Goal: Task Accomplishment & Management: Complete application form

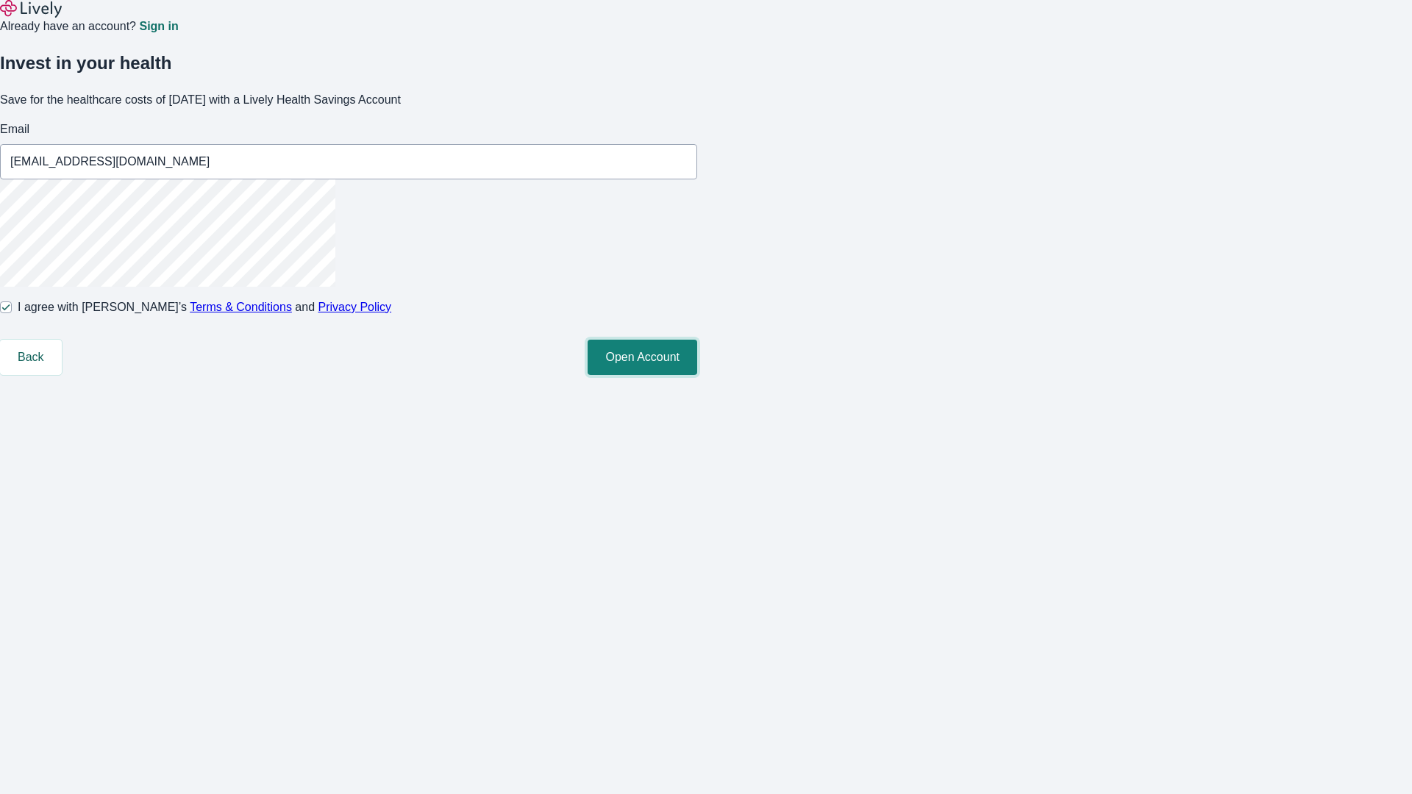
click at [697, 375] on button "Open Account" at bounding box center [642, 357] width 110 height 35
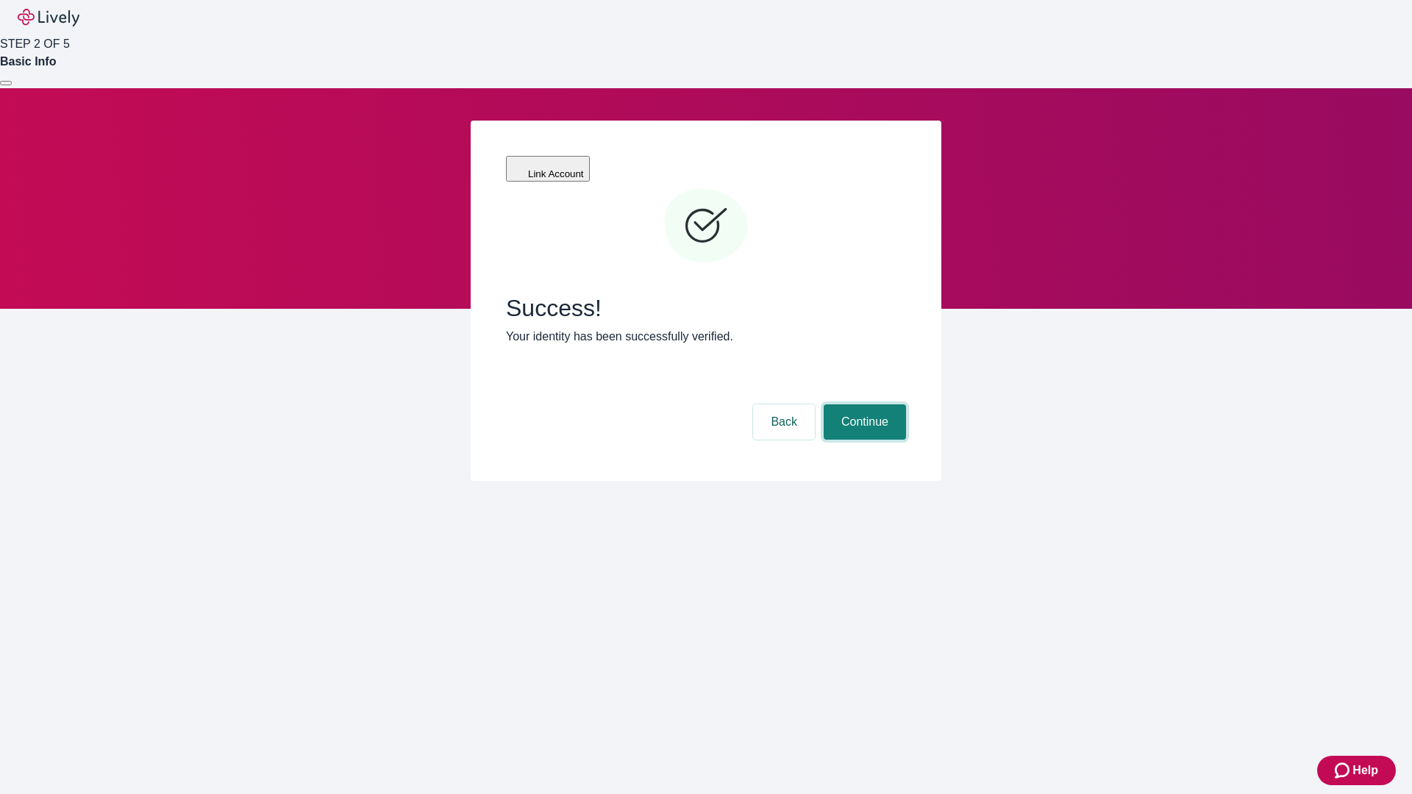
click at [862, 404] on button "Continue" at bounding box center [864, 421] width 82 height 35
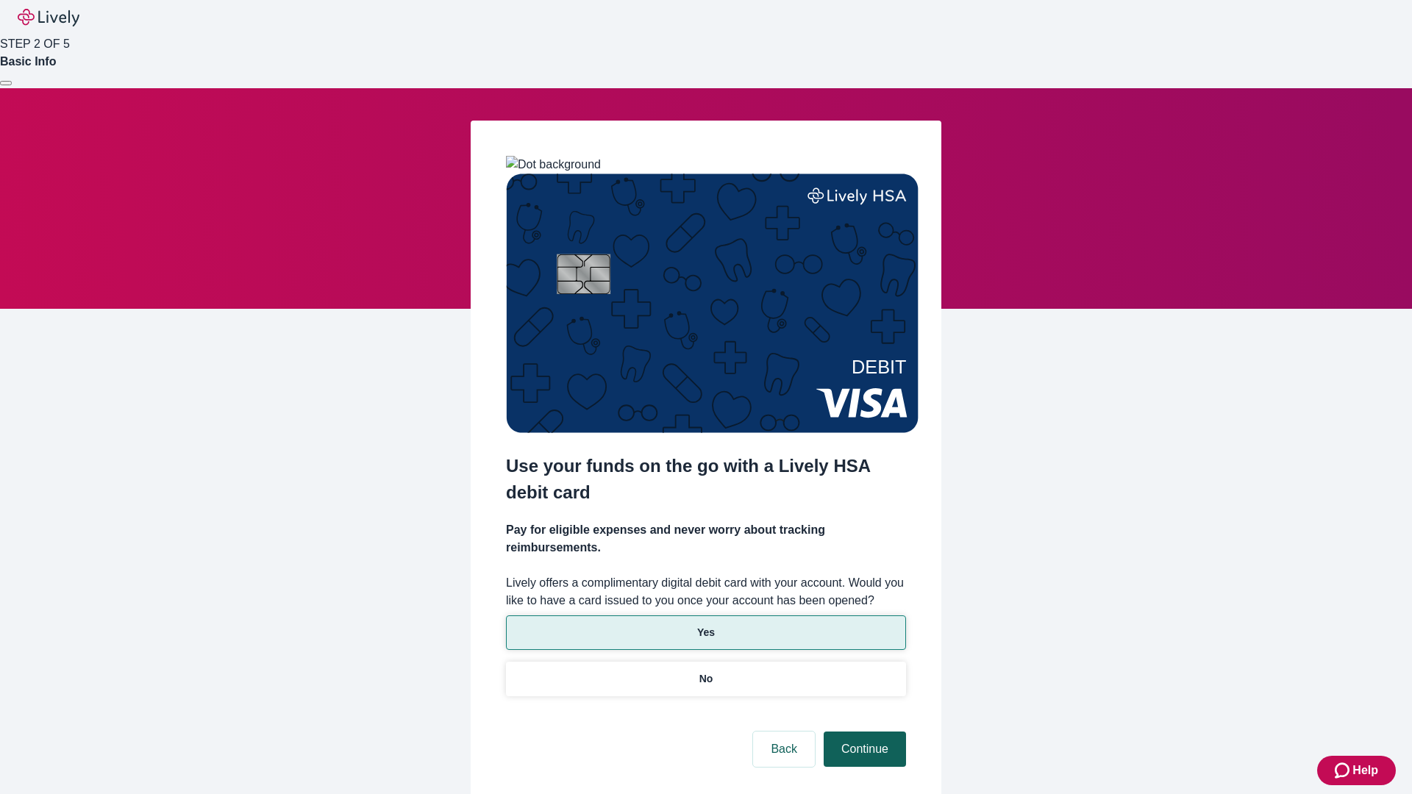
click at [705, 625] on p "Yes" at bounding box center [706, 632] width 18 height 15
click at [862, 732] on button "Continue" at bounding box center [864, 749] width 82 height 35
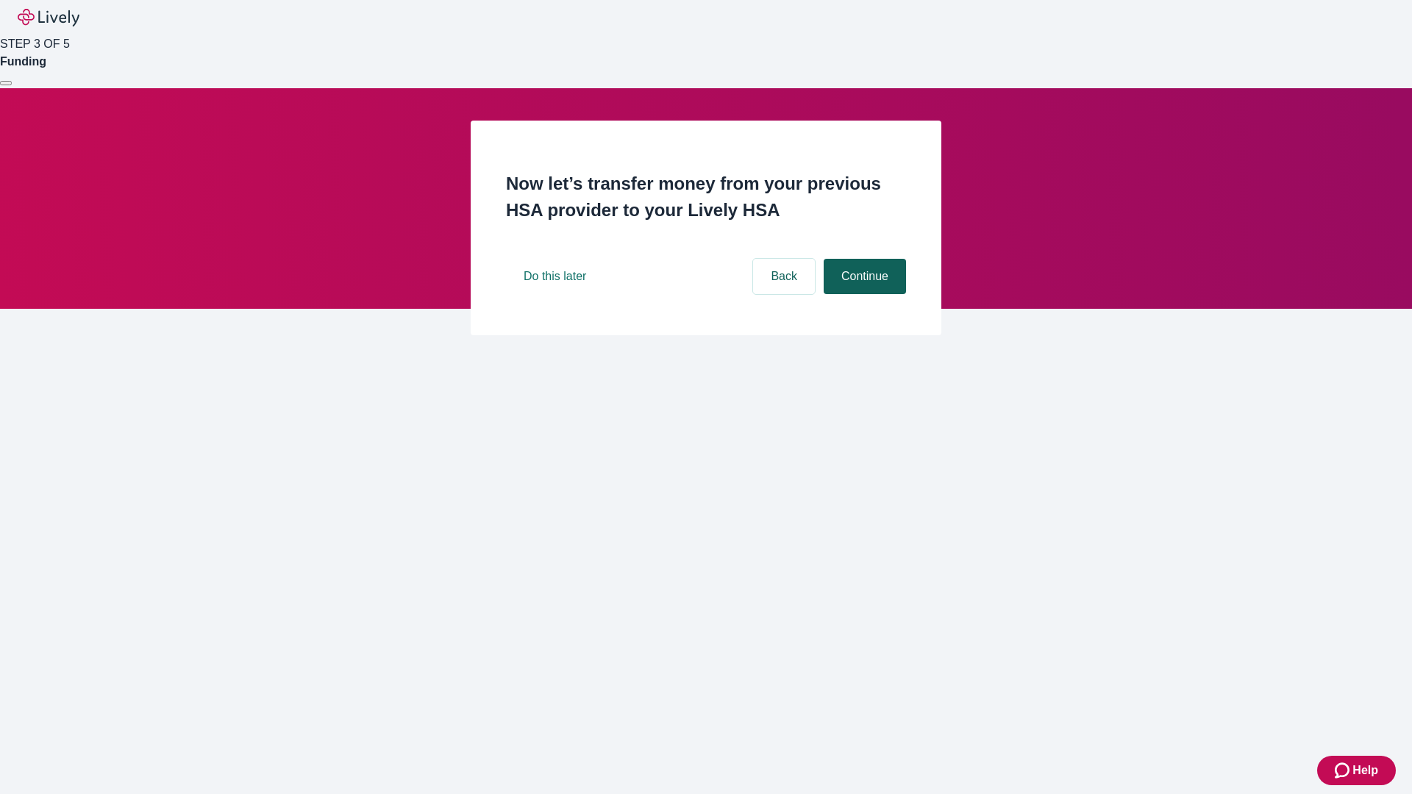
click at [862, 294] on button "Continue" at bounding box center [864, 276] width 82 height 35
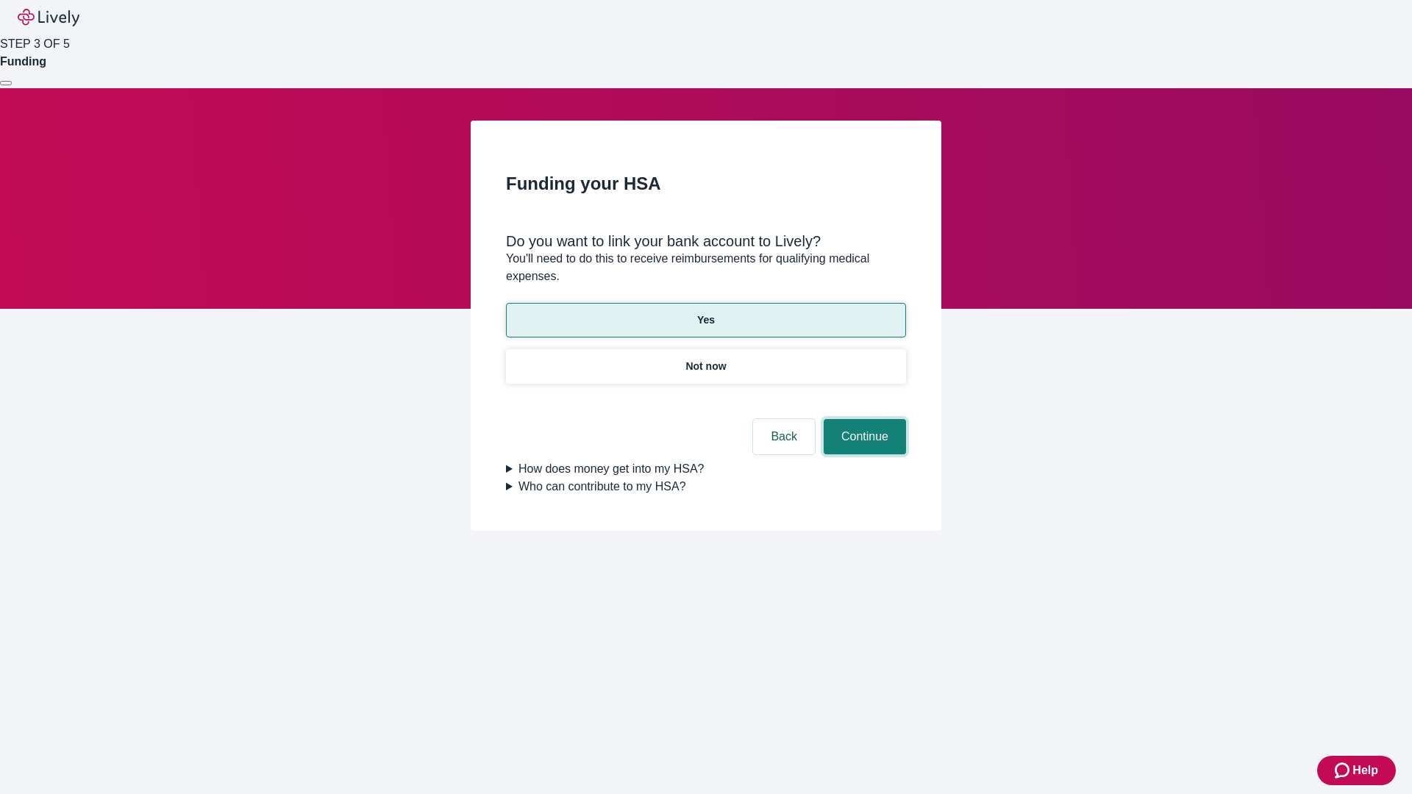
click at [862, 419] on button "Continue" at bounding box center [864, 436] width 82 height 35
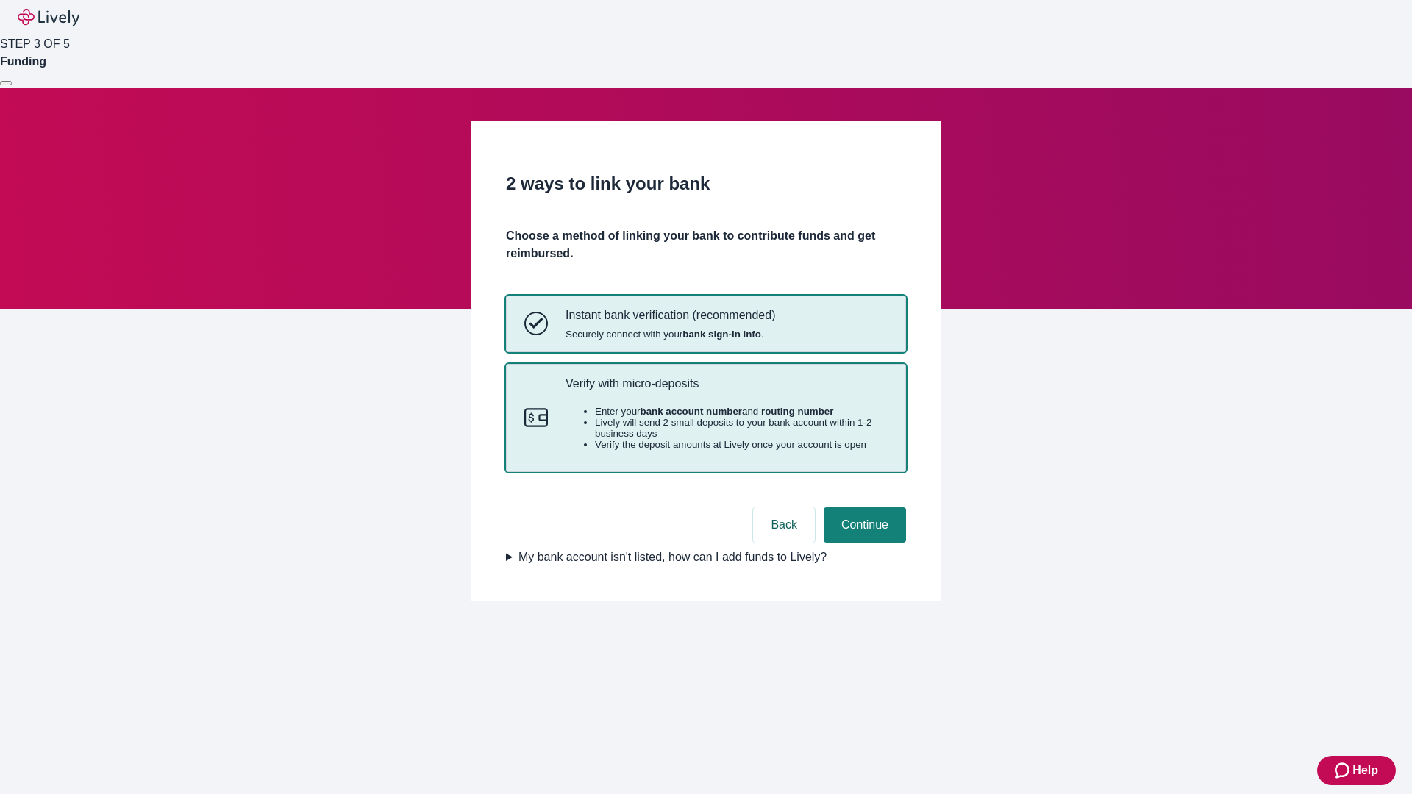
click at [726, 390] on p "Verify with micro-deposits" at bounding box center [726, 383] width 322 height 14
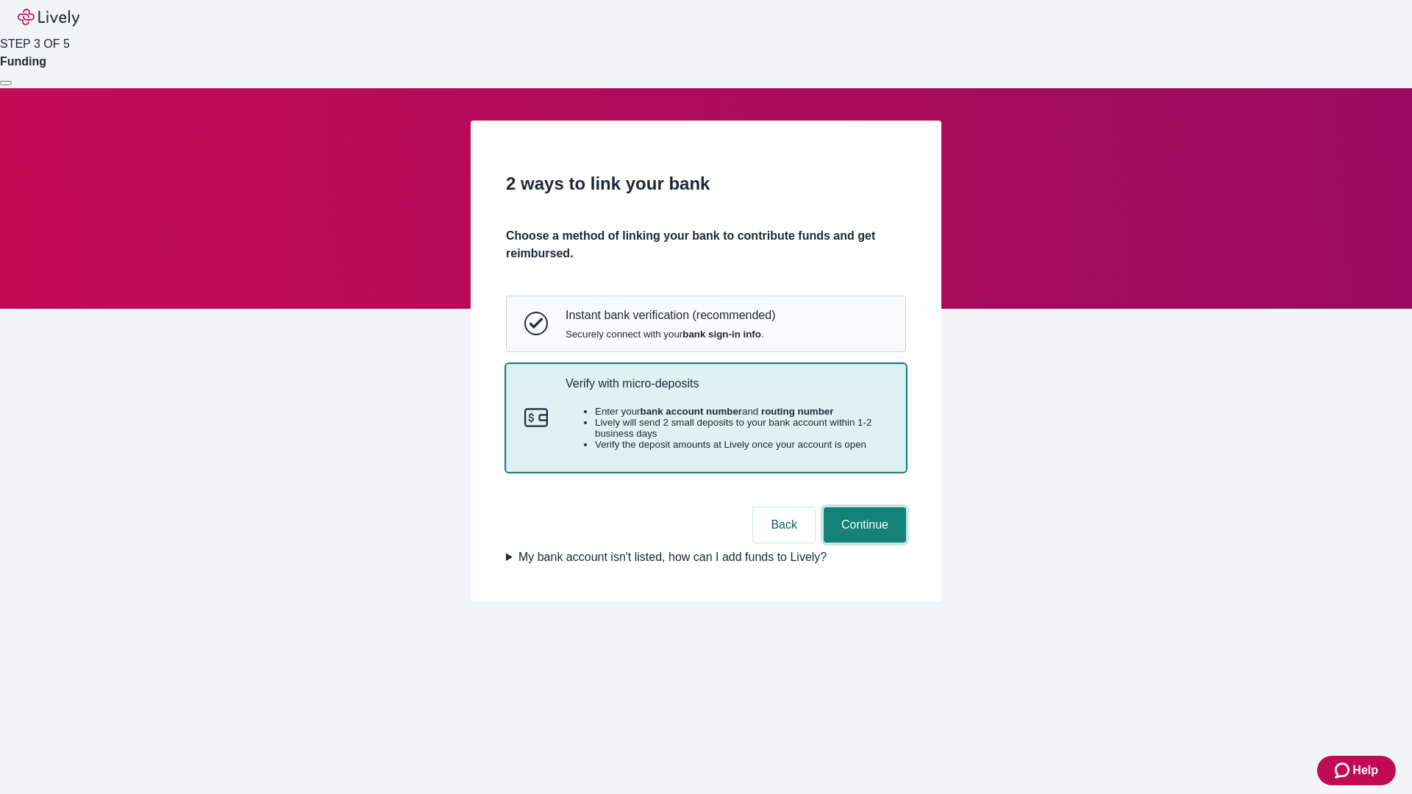
click at [862, 543] on button "Continue" at bounding box center [864, 524] width 82 height 35
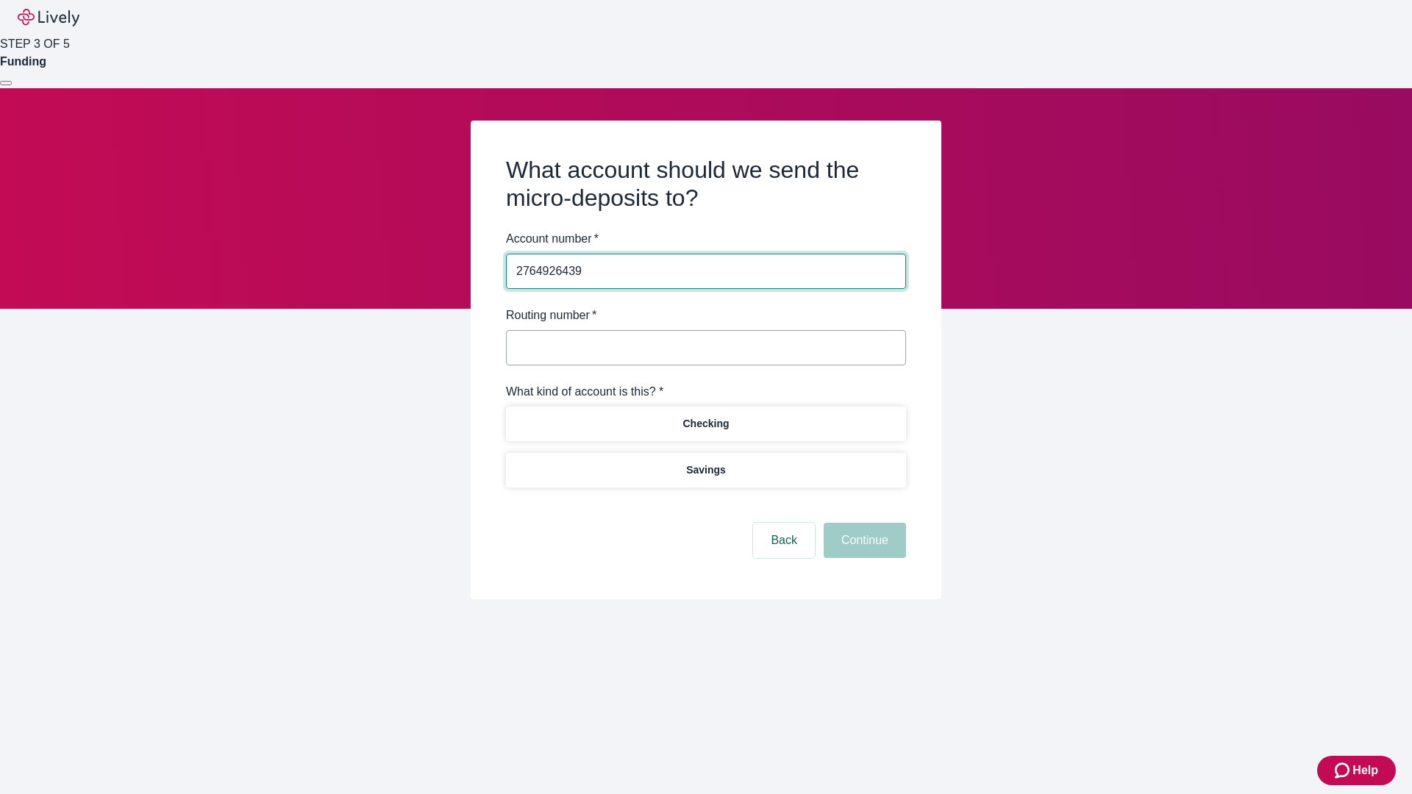
type input "2764926439"
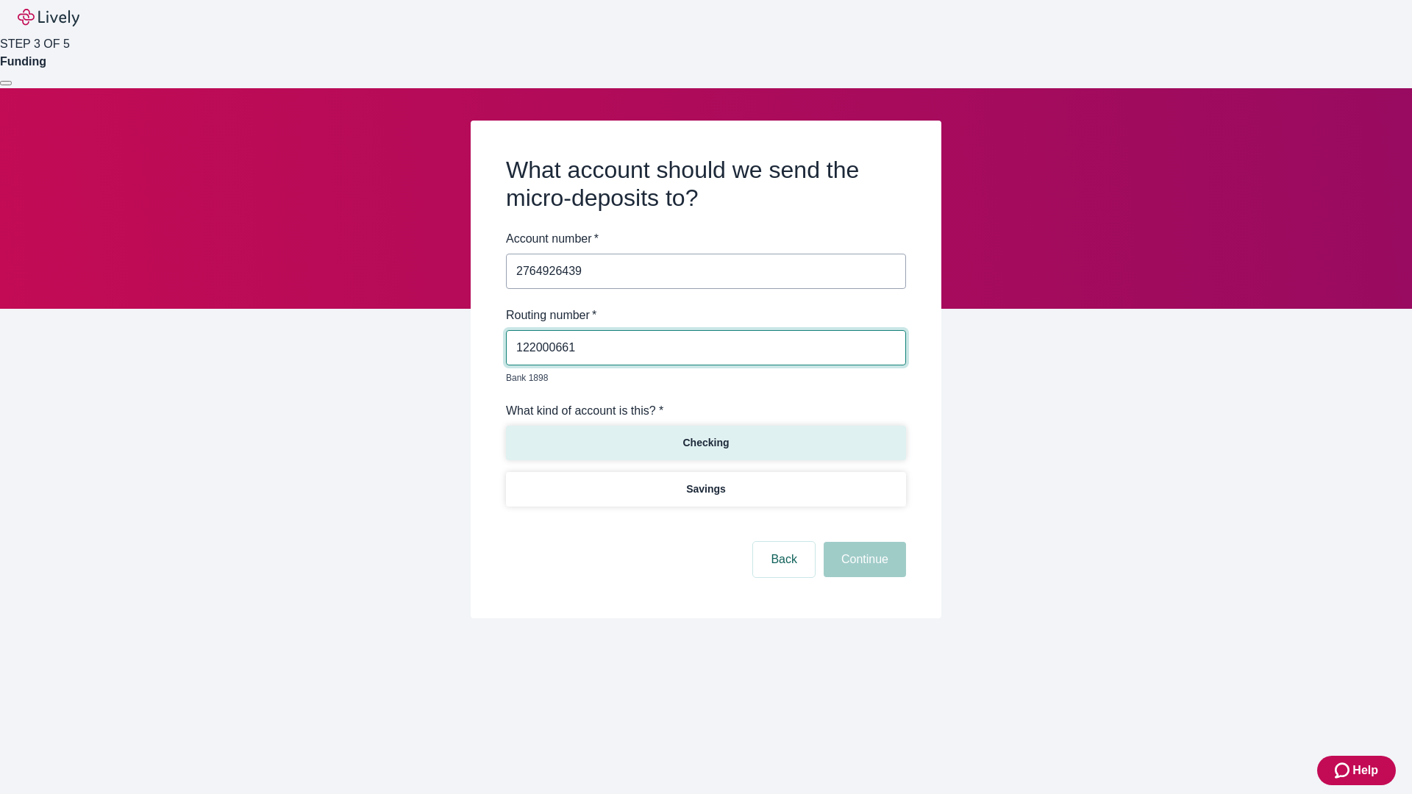
type input "122000661"
click at [705, 435] on p "Checking" at bounding box center [705, 442] width 46 height 15
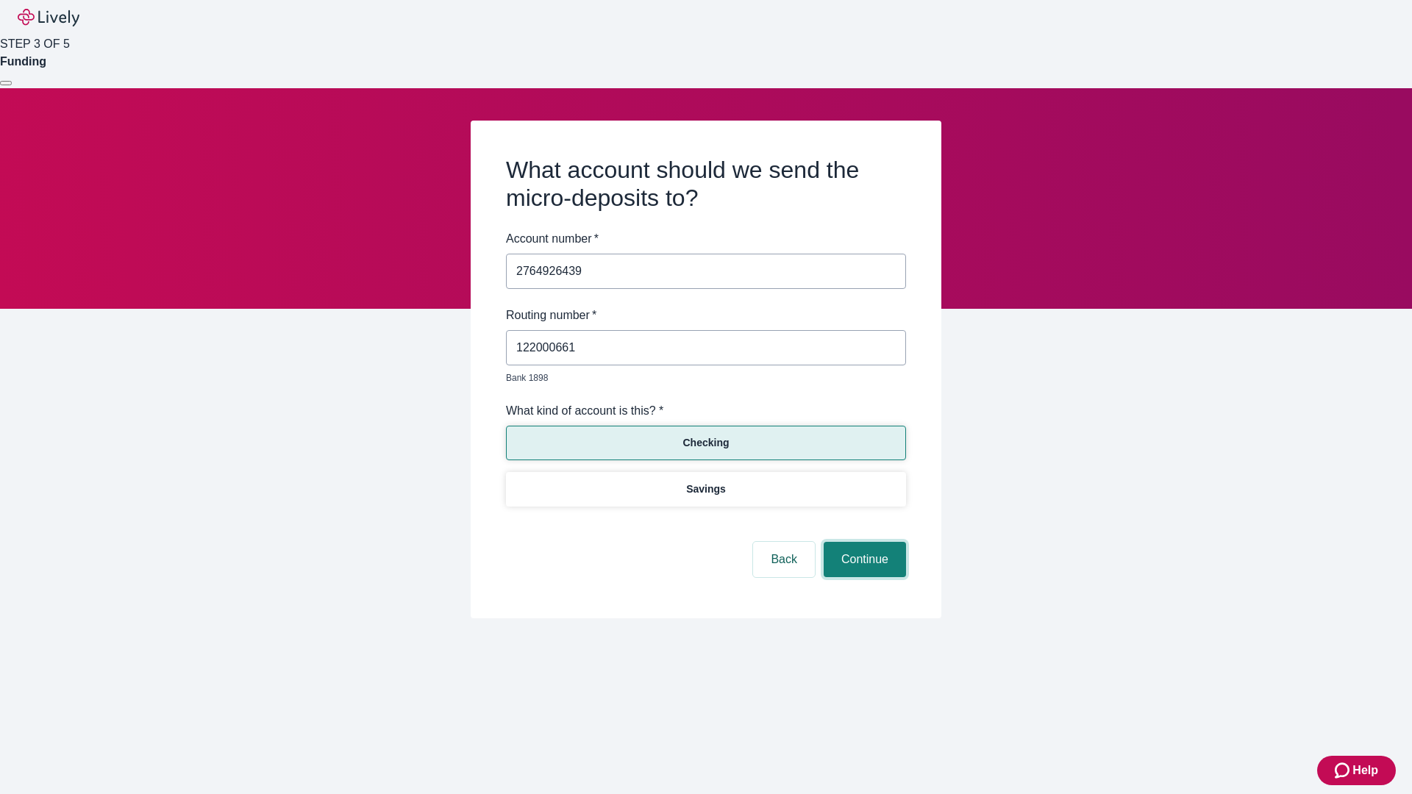
click at [862, 543] on button "Continue" at bounding box center [864, 559] width 82 height 35
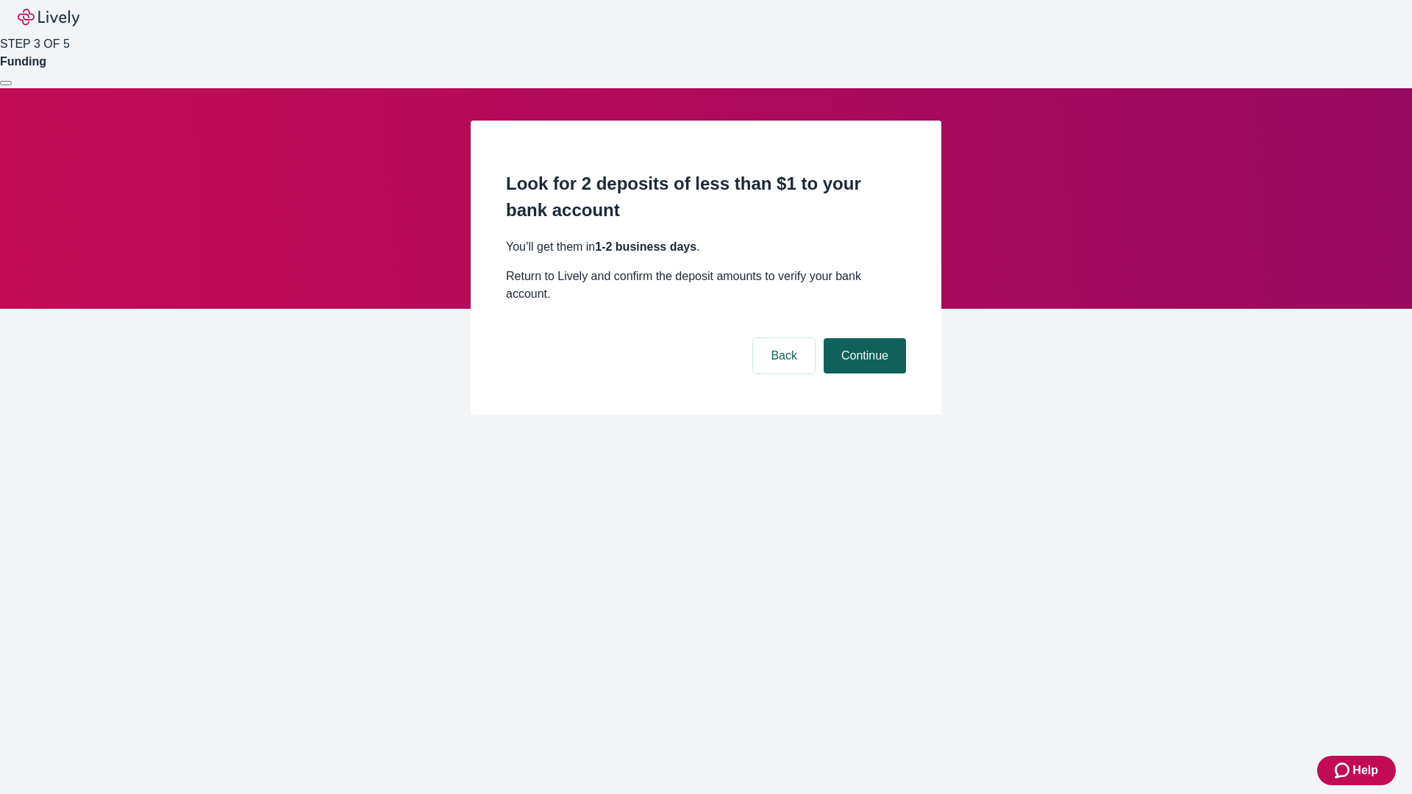
click at [862, 338] on button "Continue" at bounding box center [864, 355] width 82 height 35
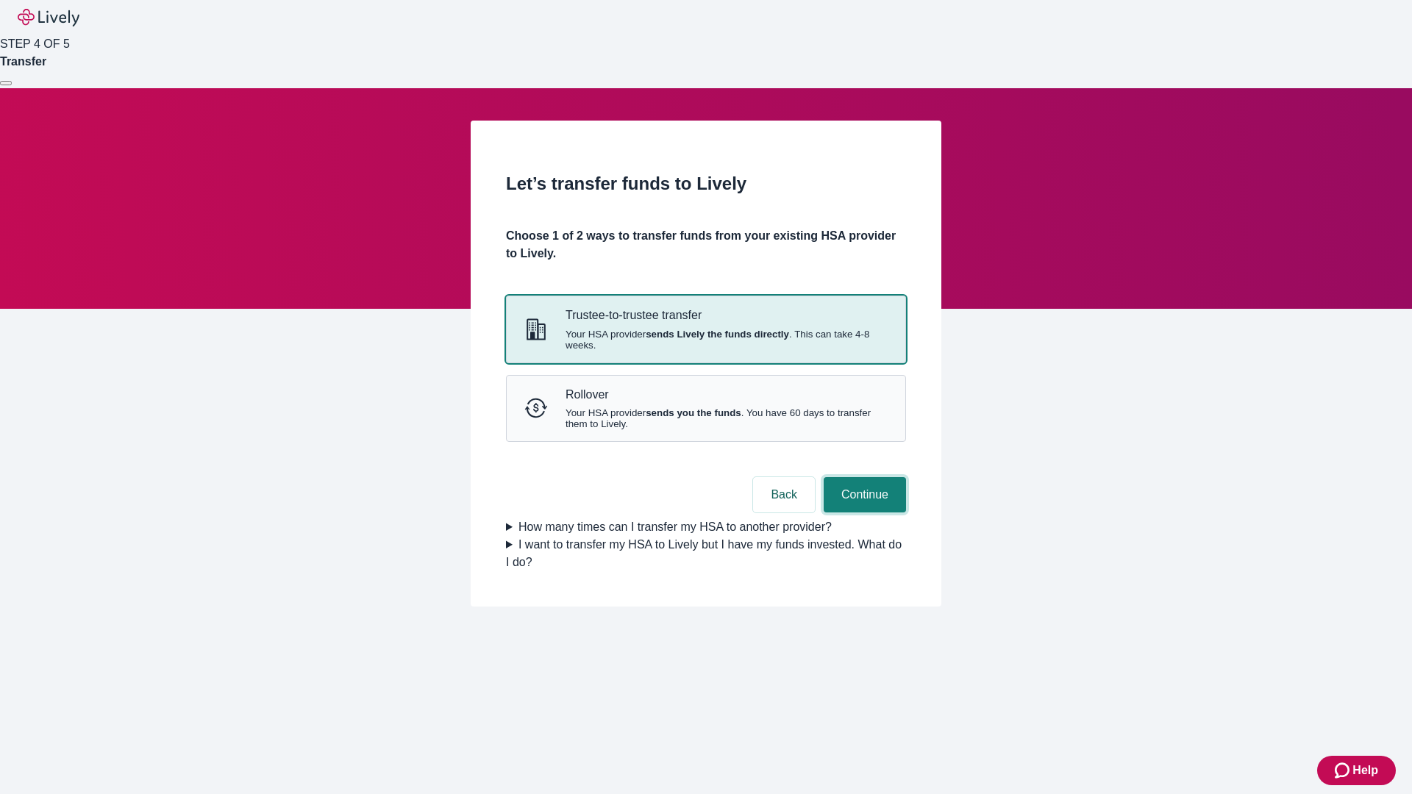
click at [862, 512] on button "Continue" at bounding box center [864, 494] width 82 height 35
